Goal: Find specific page/section: Find specific page/section

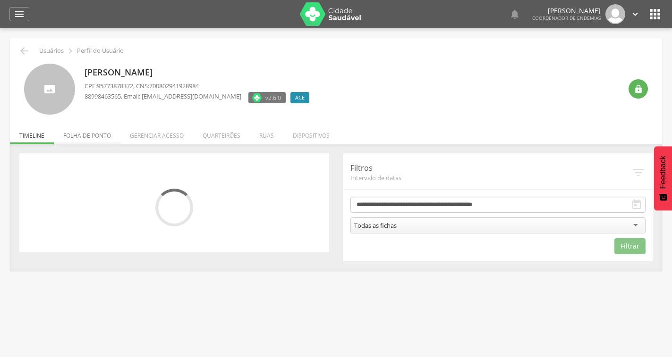
click at [90, 137] on li "Folha de ponto" at bounding box center [87, 133] width 67 height 22
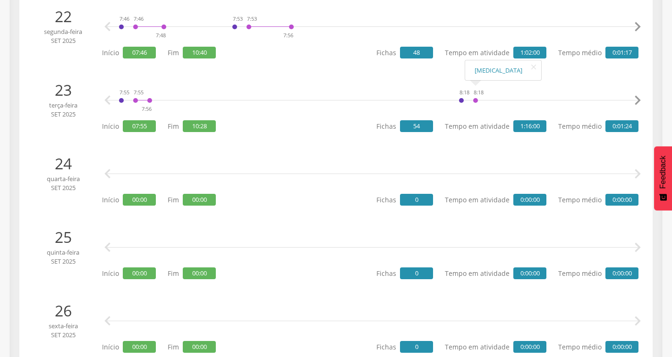
scroll to position [1700, 0]
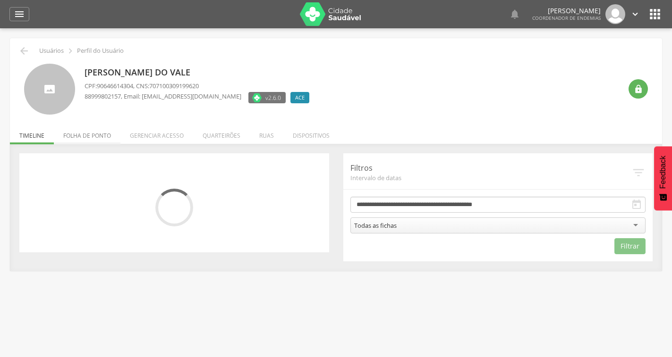
click at [106, 139] on li "Folha de ponto" at bounding box center [87, 133] width 67 height 22
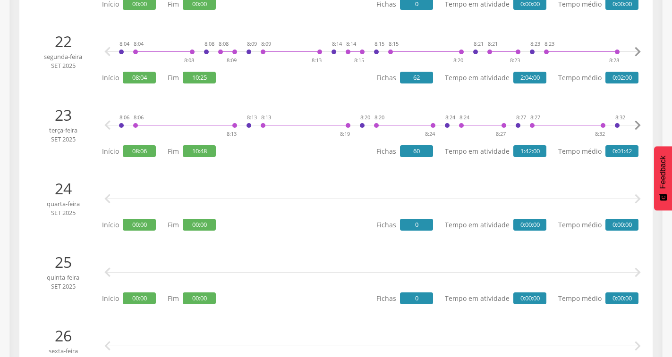
scroll to position [1681, 0]
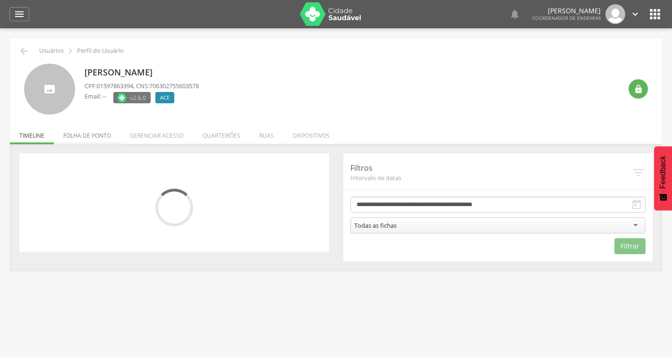
click at [73, 136] on li "Folha de ponto" at bounding box center [87, 133] width 67 height 22
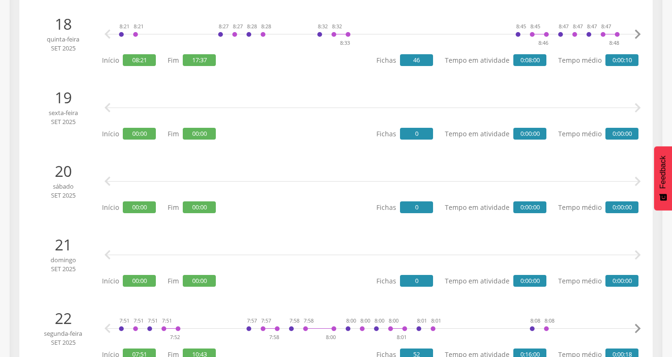
scroll to position [1681, 0]
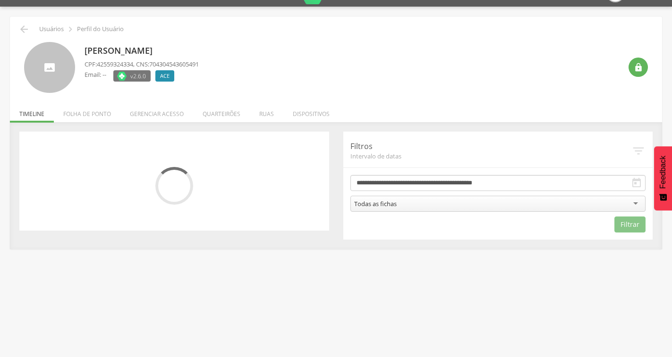
scroll to position [28, 0]
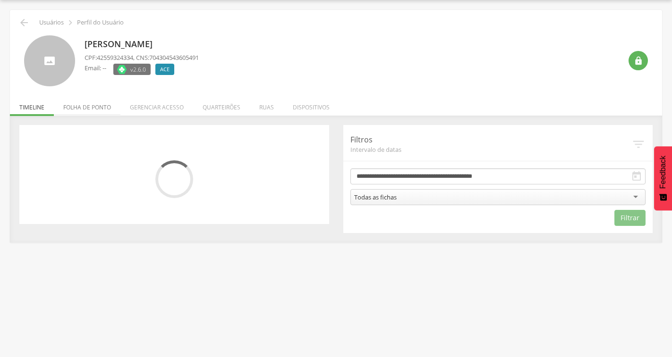
click at [106, 109] on li "Folha de ponto" at bounding box center [87, 105] width 67 height 22
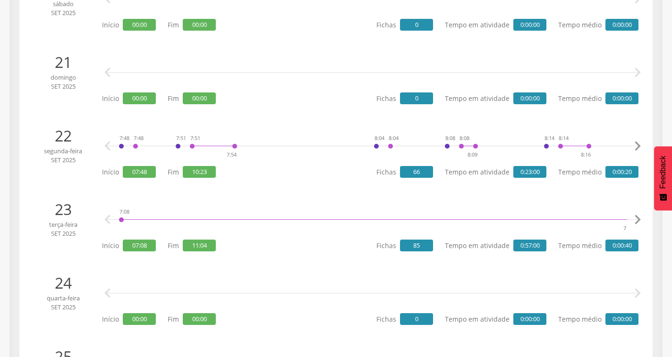
scroll to position [1681, 0]
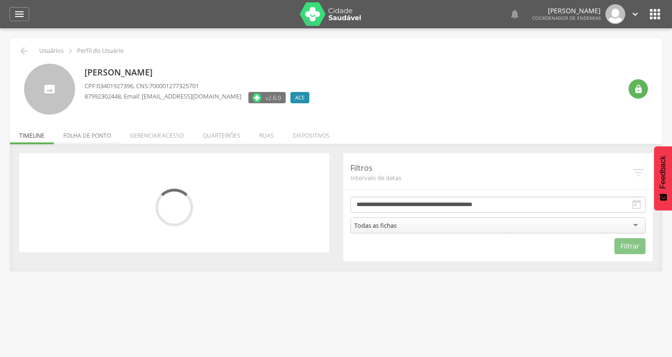
click at [96, 137] on li "Folha de ponto" at bounding box center [87, 133] width 67 height 22
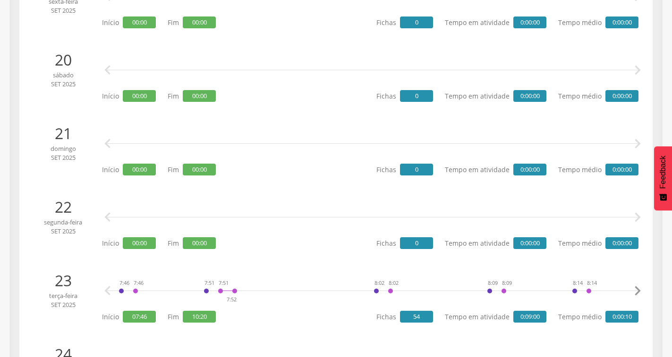
scroll to position [1728, 0]
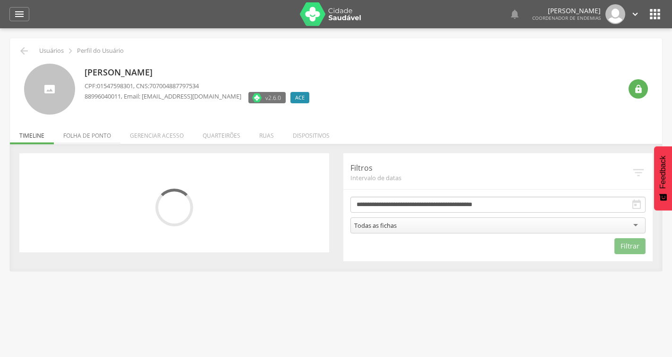
click at [94, 136] on li "Folha de ponto" at bounding box center [87, 133] width 67 height 22
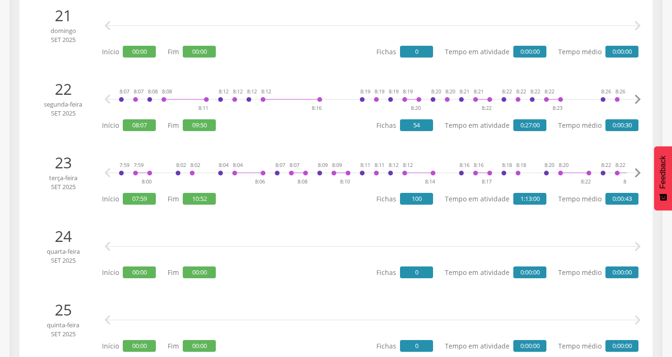
scroll to position [1681, 0]
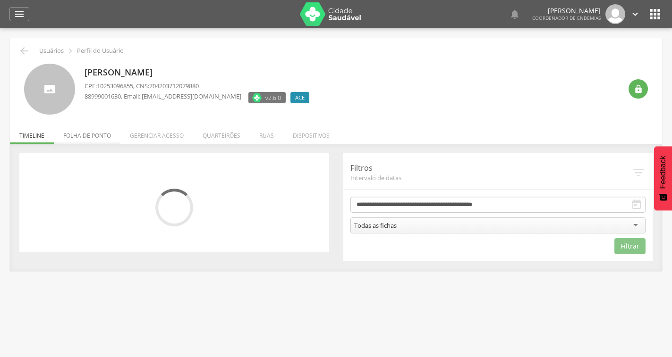
click at [87, 133] on li "Folha de ponto" at bounding box center [87, 133] width 67 height 22
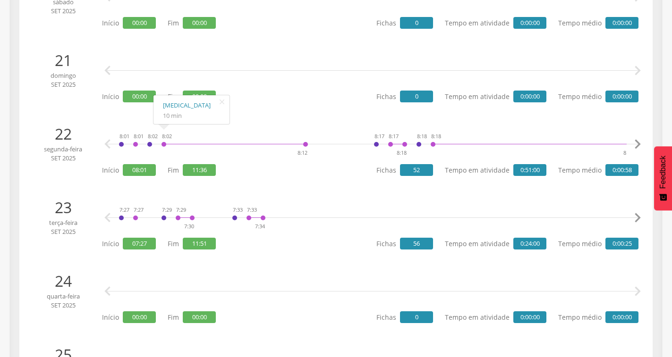
scroll to position [1652, 0]
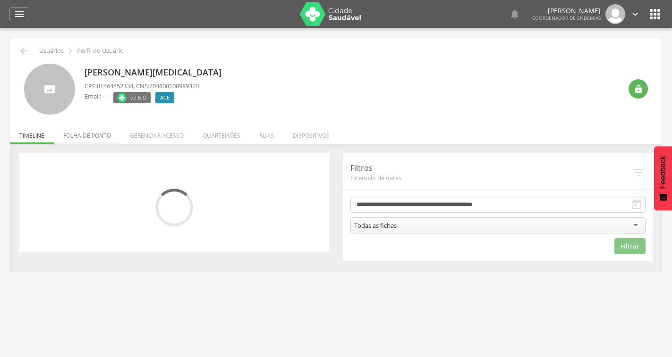
click at [100, 133] on li "Folha de ponto" at bounding box center [87, 133] width 67 height 22
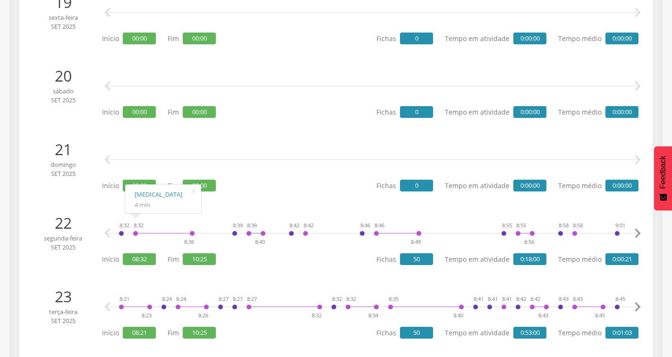
scroll to position [1539, 0]
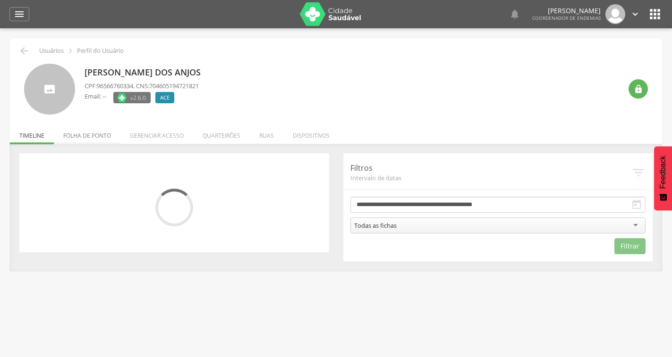
click at [96, 130] on li "Folha de ponto" at bounding box center [87, 133] width 67 height 22
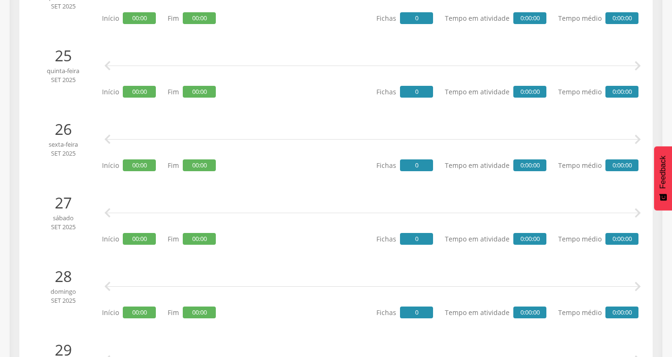
scroll to position [1982, 0]
